Goal: Task Accomplishment & Management: Manage account settings

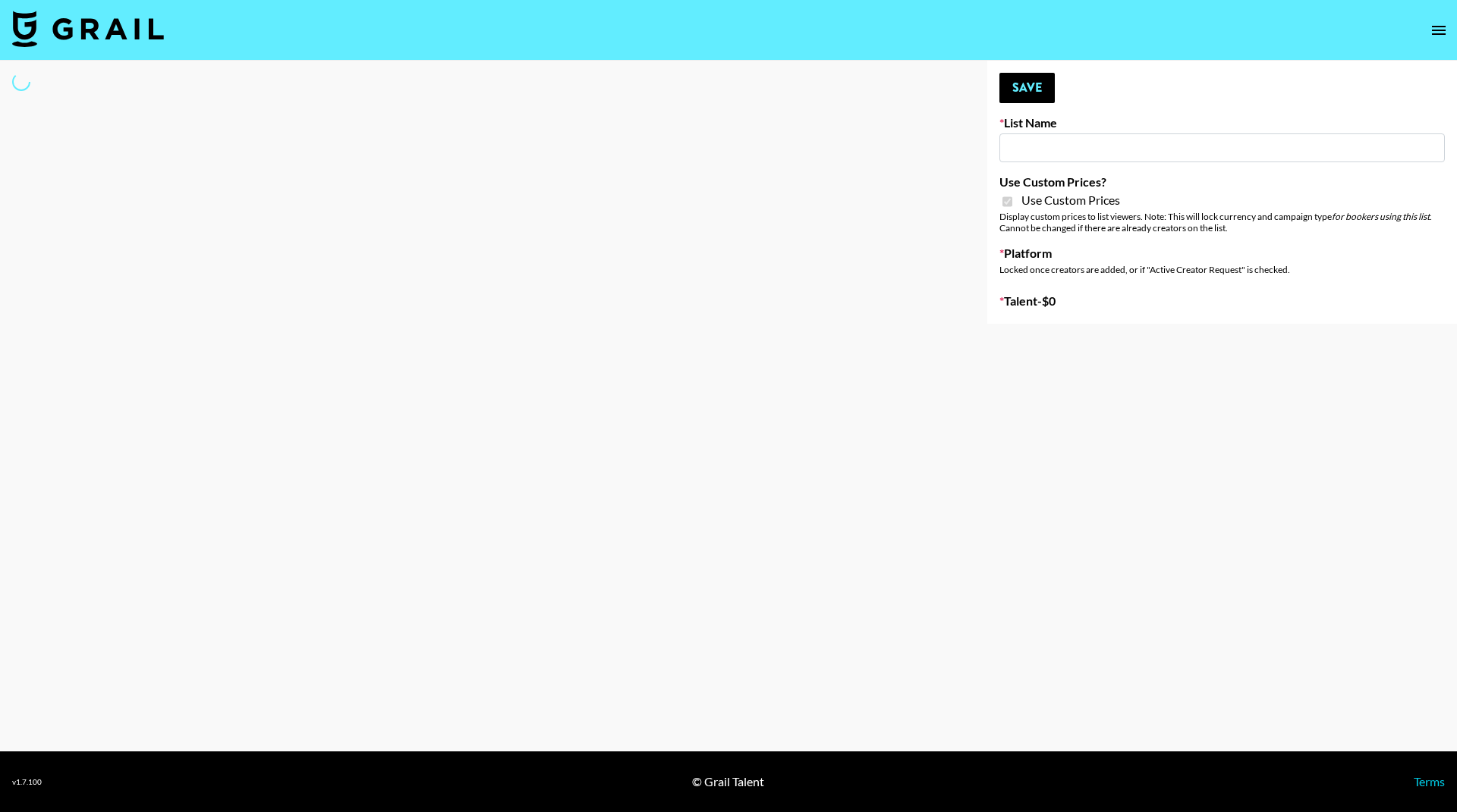
type input "Wavytalk ([DATE])"
checkbox input "true"
select select "Brand"
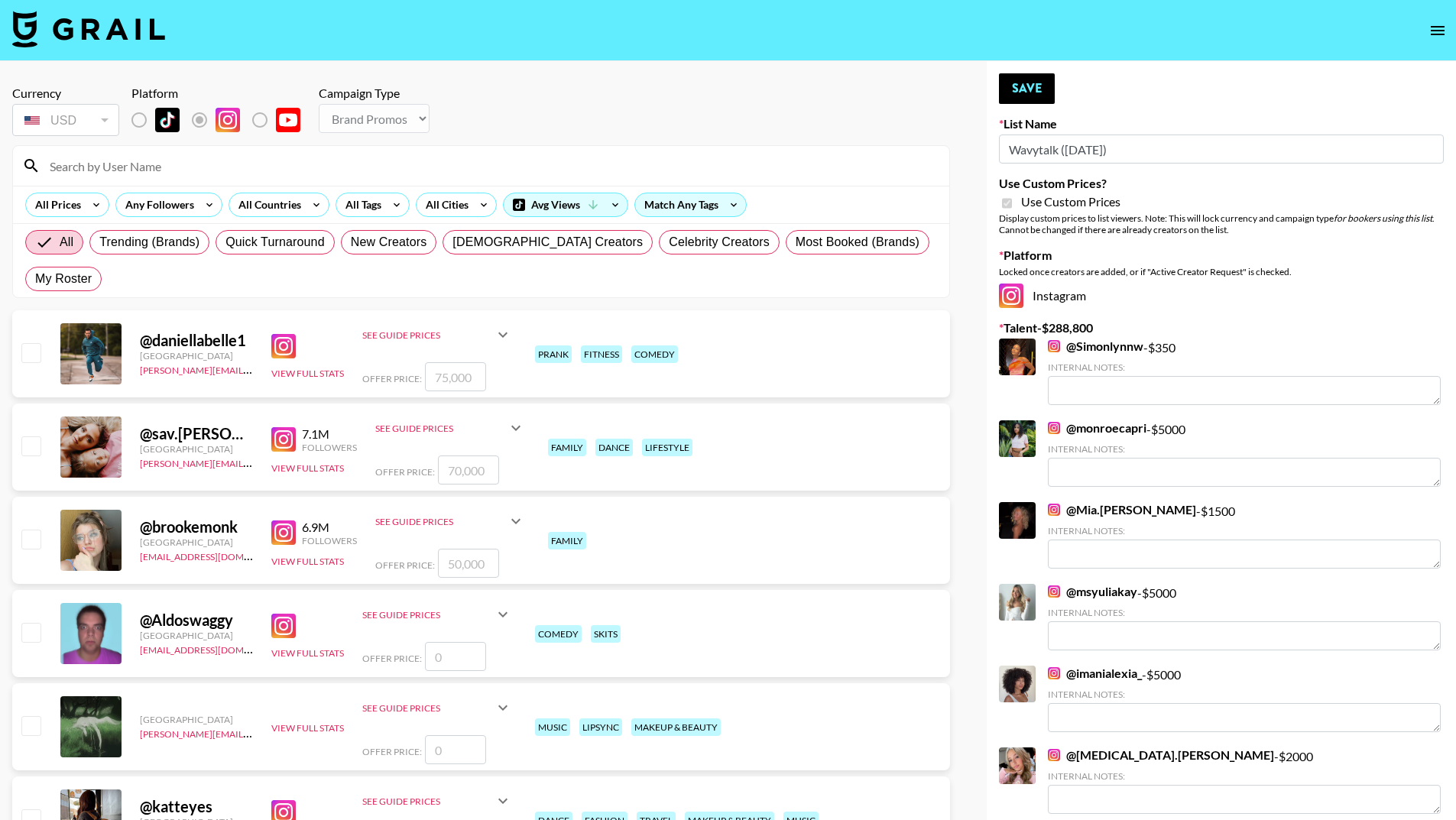
click at [85, 156] on input at bounding box center [490, 165] width 900 height 24
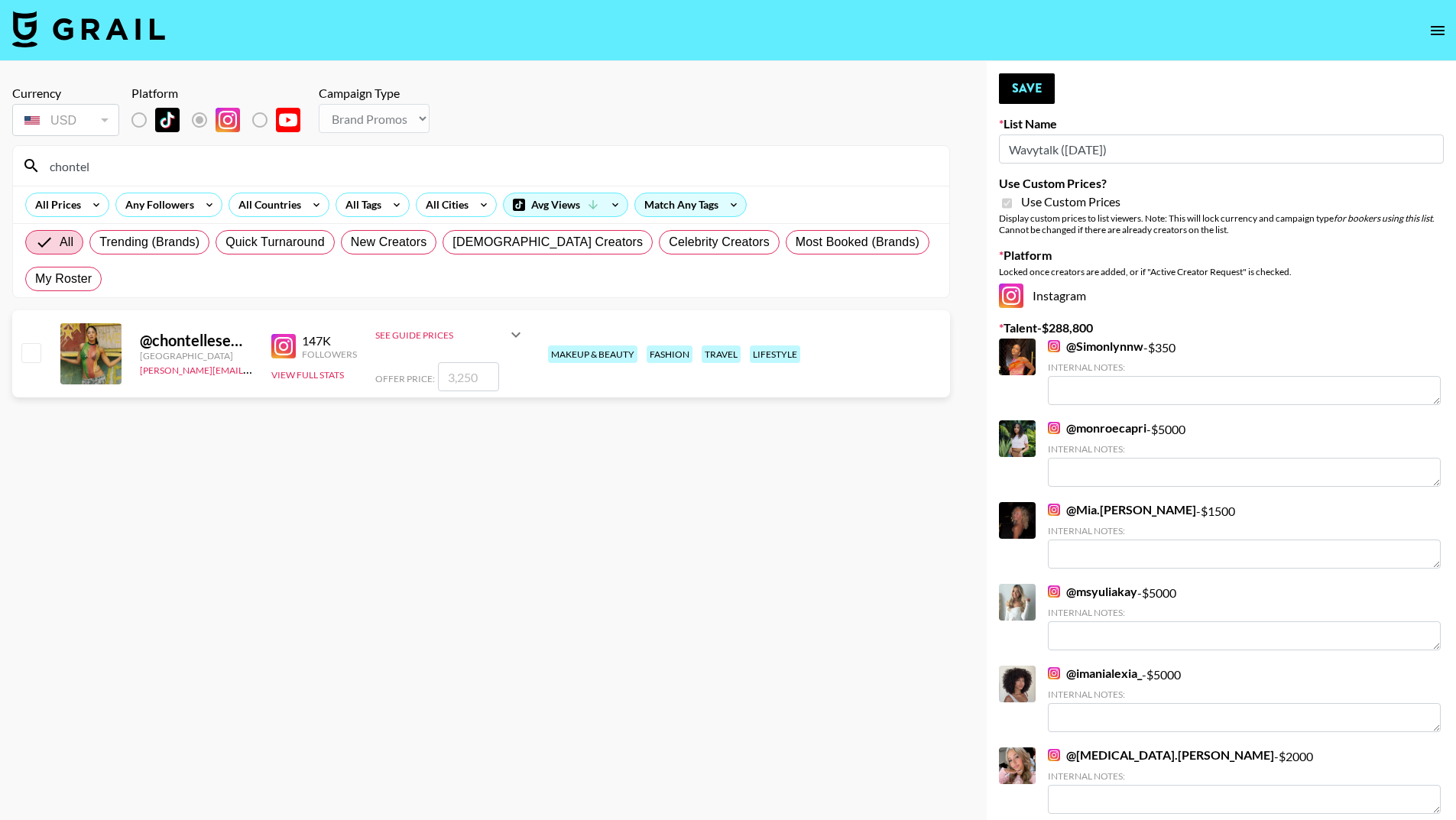
click at [394, 329] on div "See Guide Prices" at bounding box center [440, 335] width 131 height 12
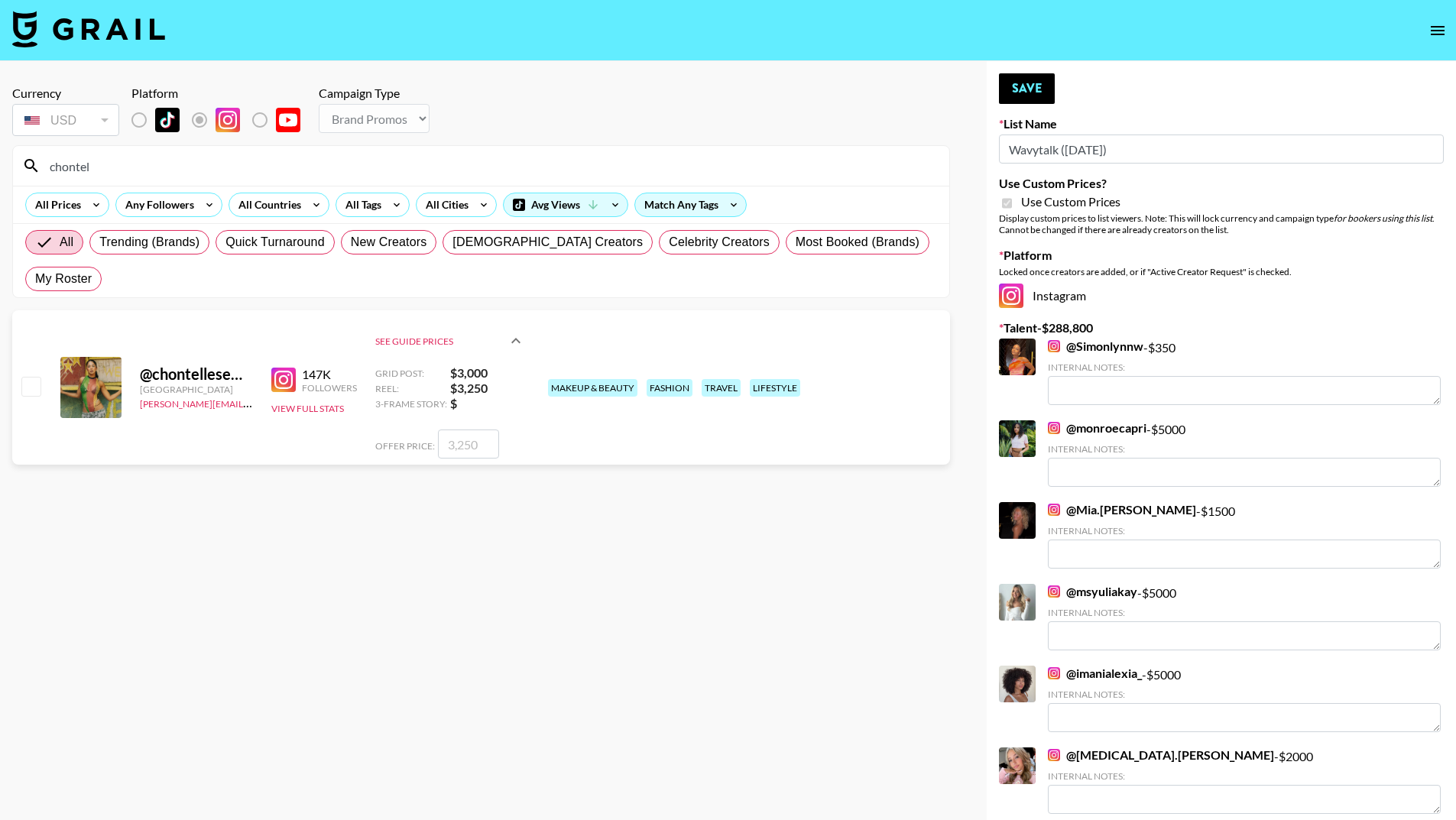
click at [215, 468] on section "Currency USD USD ​ Platform Campaign Type Choose Type... Song Promos Brand Prom…" at bounding box center [481, 421] width 938 height 697
click at [1034, 148] on input "Wavytalk ([DATE])" at bounding box center [1221, 149] width 445 height 29
click at [162, 156] on input "chontel" at bounding box center [490, 165] width 900 height 24
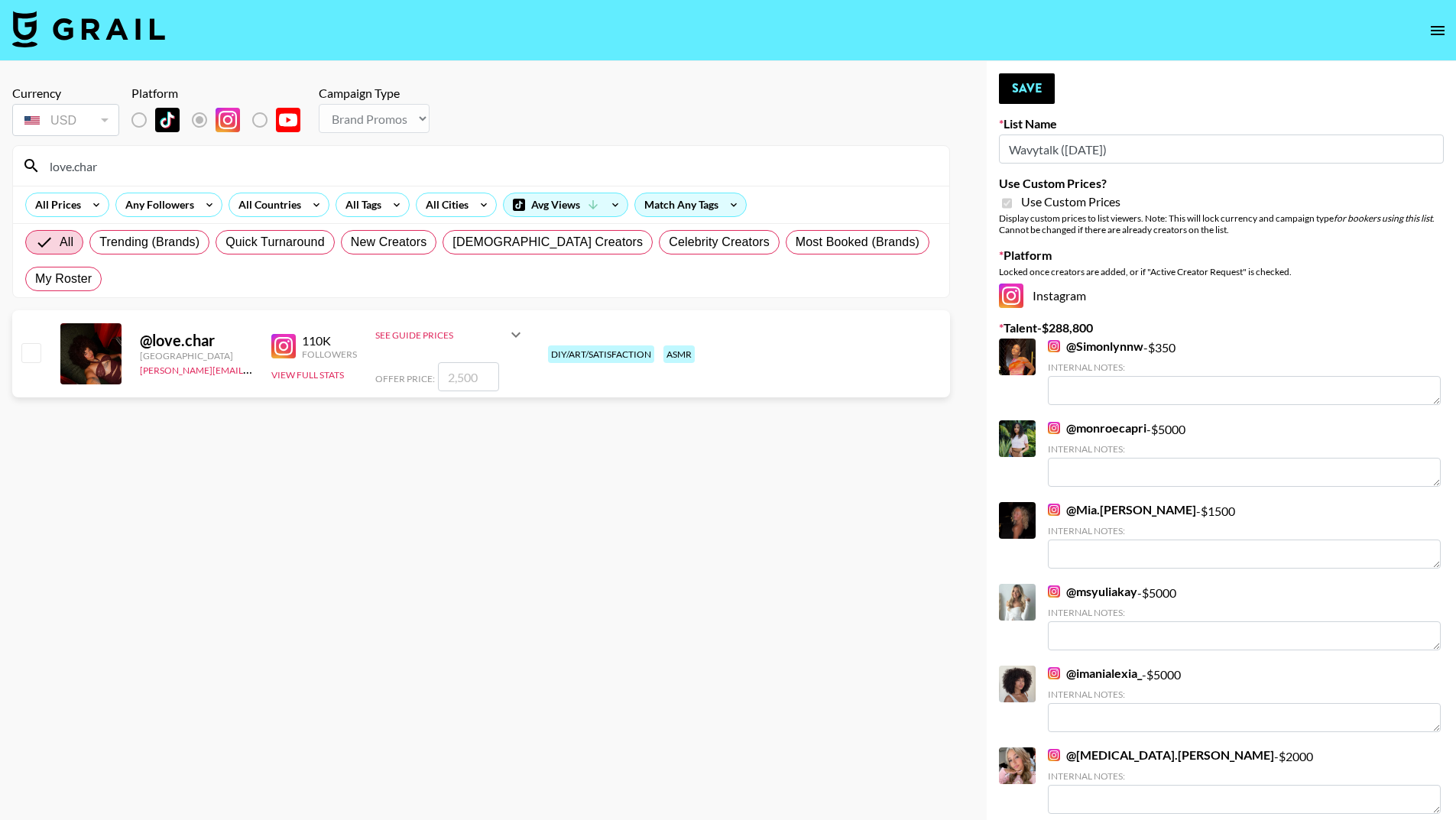
type input "love.char"
click at [38, 343] on input "checkbox" at bounding box center [30, 352] width 18 height 18
checkbox input "true"
type input "2500"
click at [1045, 84] on button "Save" at bounding box center [1026, 88] width 56 height 31
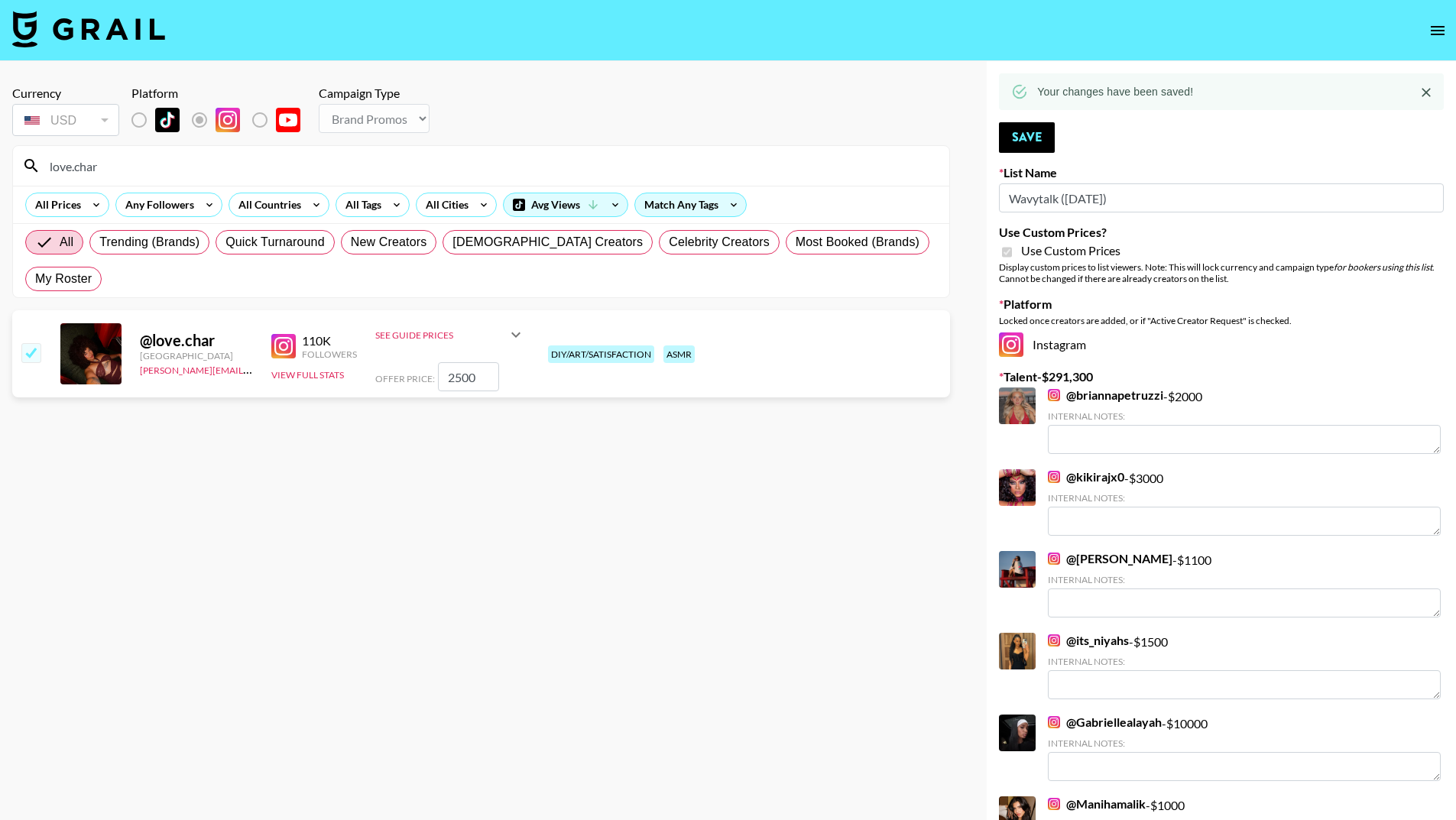
click at [742, 487] on section "Currency USD USD ​ Platform Campaign Type Choose Type... Song Promos Brand Prom…" at bounding box center [481, 421] width 938 height 697
click at [642, 553] on section "Currency USD USD ​ Platform Campaign Type Choose Type... Song Promos Brand Prom…" at bounding box center [481, 421] width 938 height 697
